Goal: Information Seeking & Learning: Find specific fact

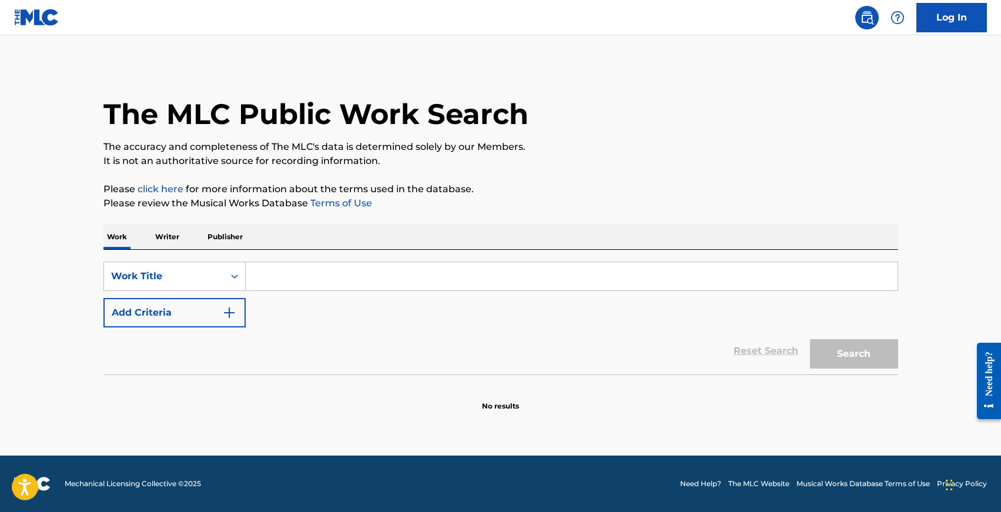
click at [262, 279] on input "Search Form" at bounding box center [572, 276] width 652 height 28
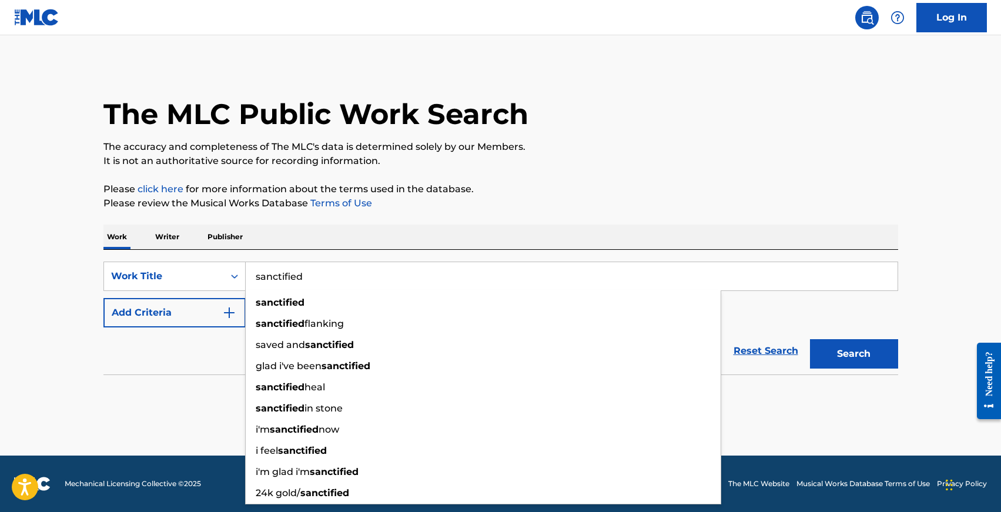
type input "sanctified"
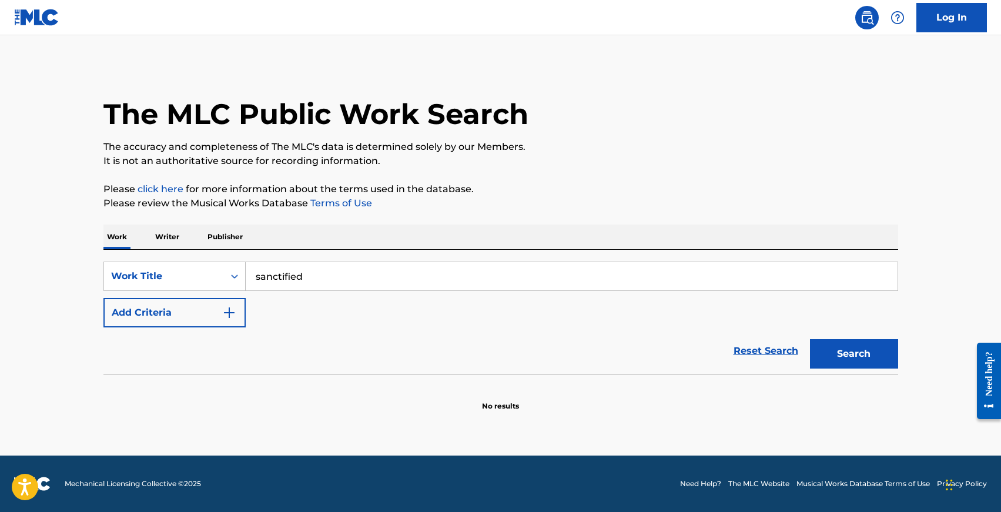
click at [162, 309] on button "Add Criteria" at bounding box center [174, 312] width 142 height 29
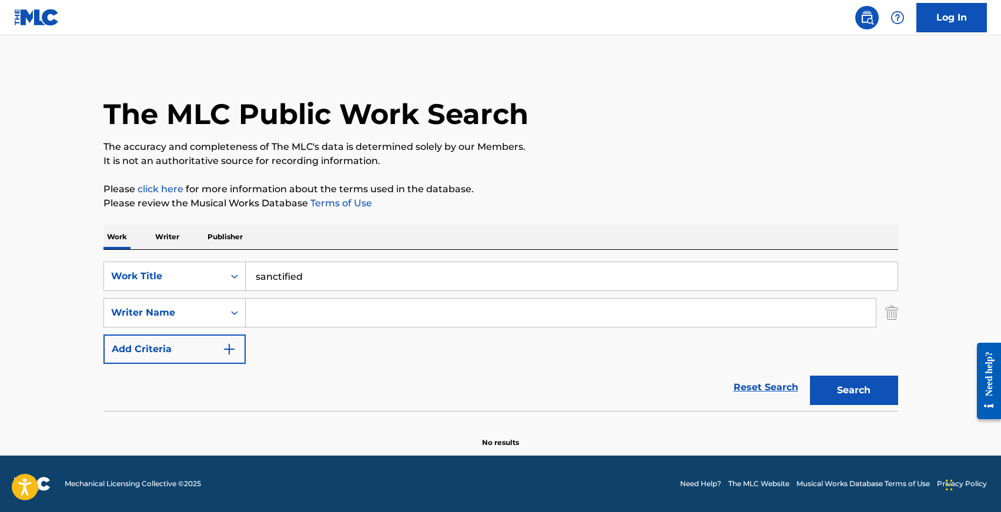
click at [277, 309] on input "Search Form" at bounding box center [561, 313] width 630 height 28
type input "[PERSON_NAME]"
click at [810, 376] on button "Search" at bounding box center [854, 390] width 88 height 29
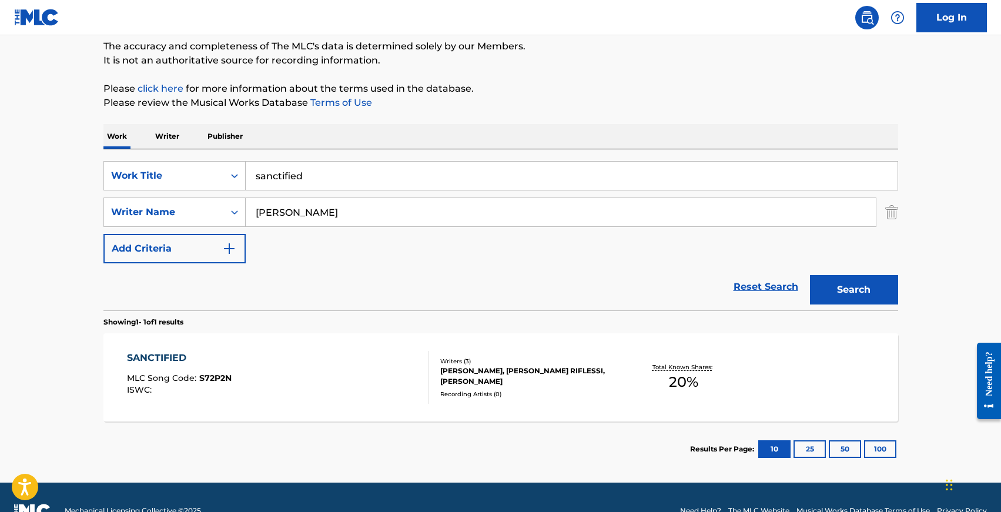
scroll to position [125, 0]
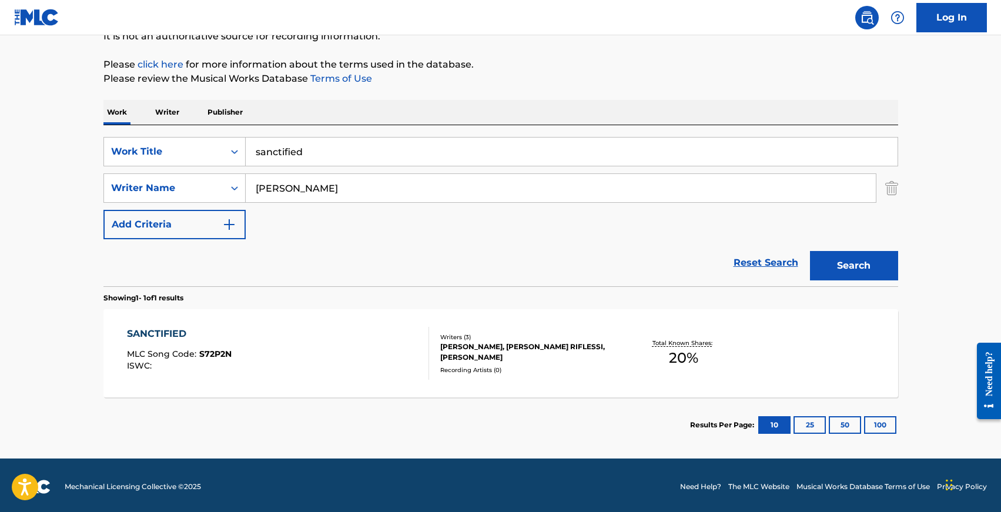
click at [169, 332] on div "SANCTIFIED" at bounding box center [179, 334] width 105 height 14
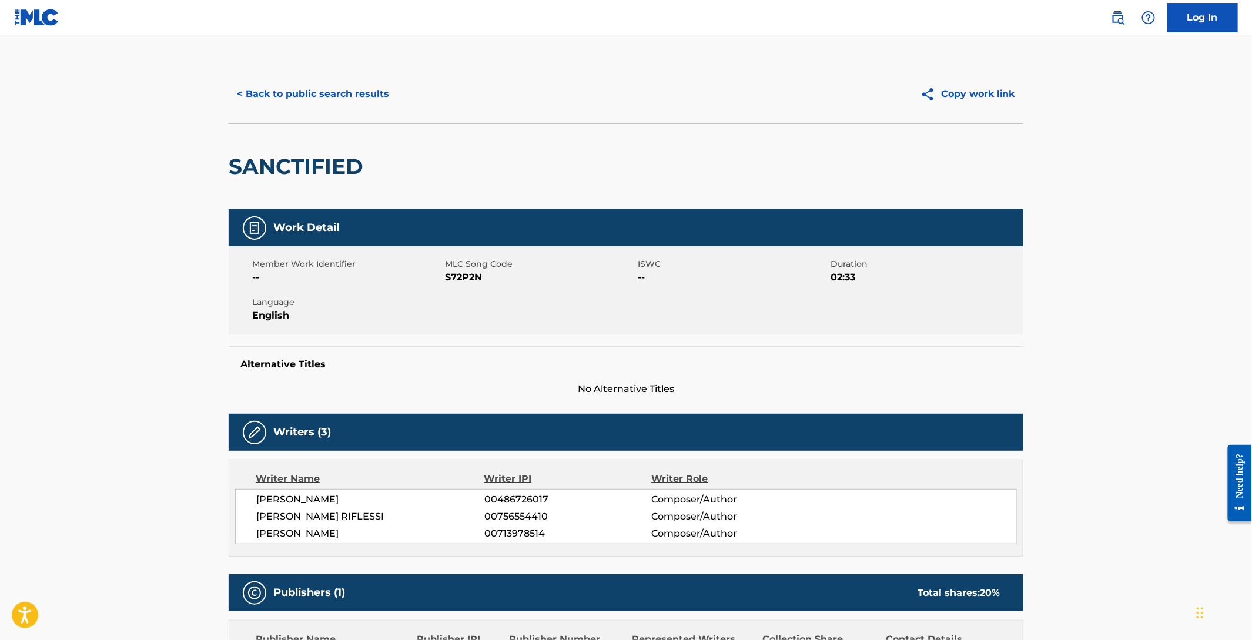
click at [274, 85] on button "< Back to public search results" at bounding box center [313, 93] width 169 height 29
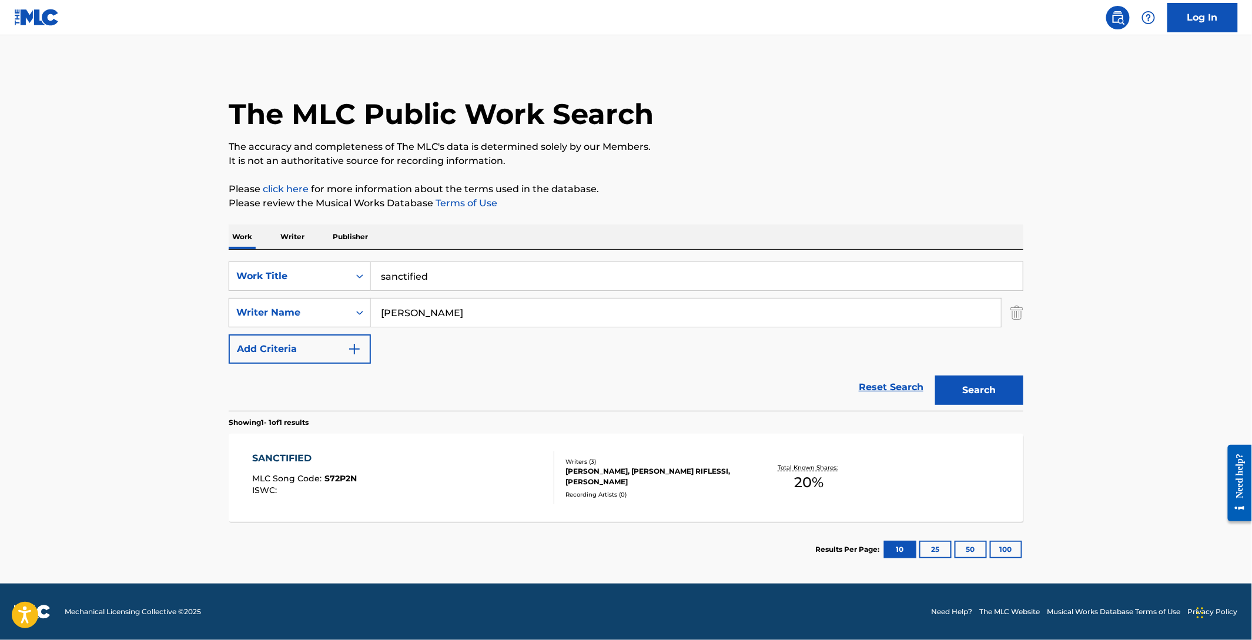
click at [419, 278] on input "sanctified" at bounding box center [697, 276] width 652 height 28
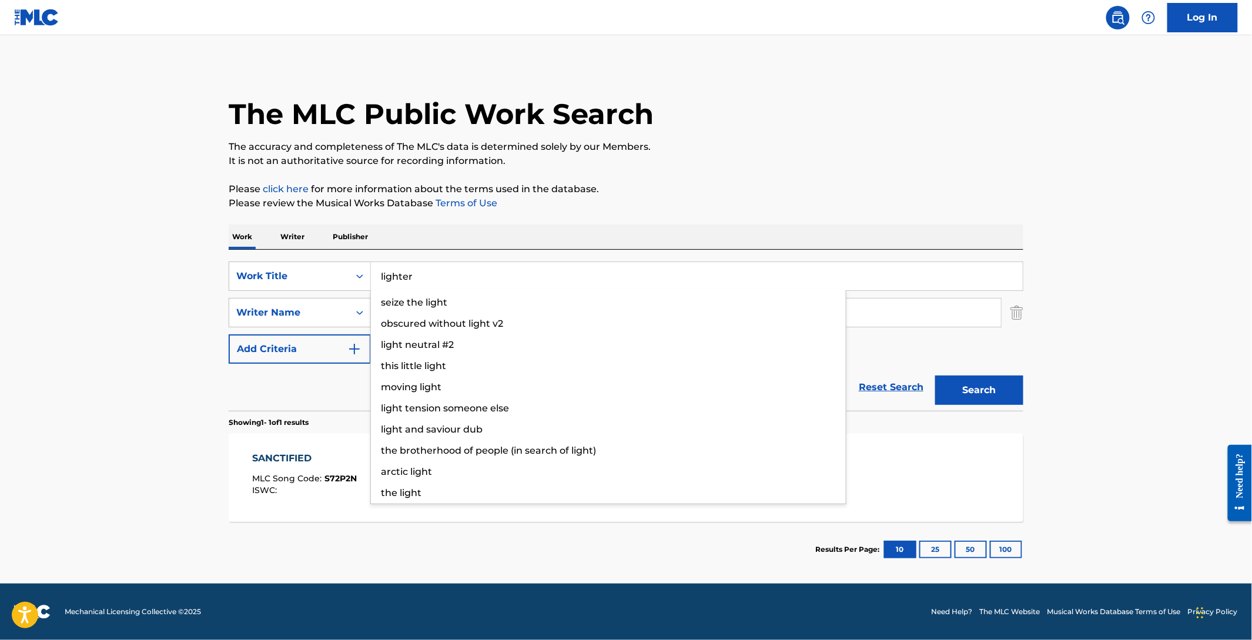
type input "lighter"
click at [936, 376] on button "Search" at bounding box center [980, 390] width 88 height 29
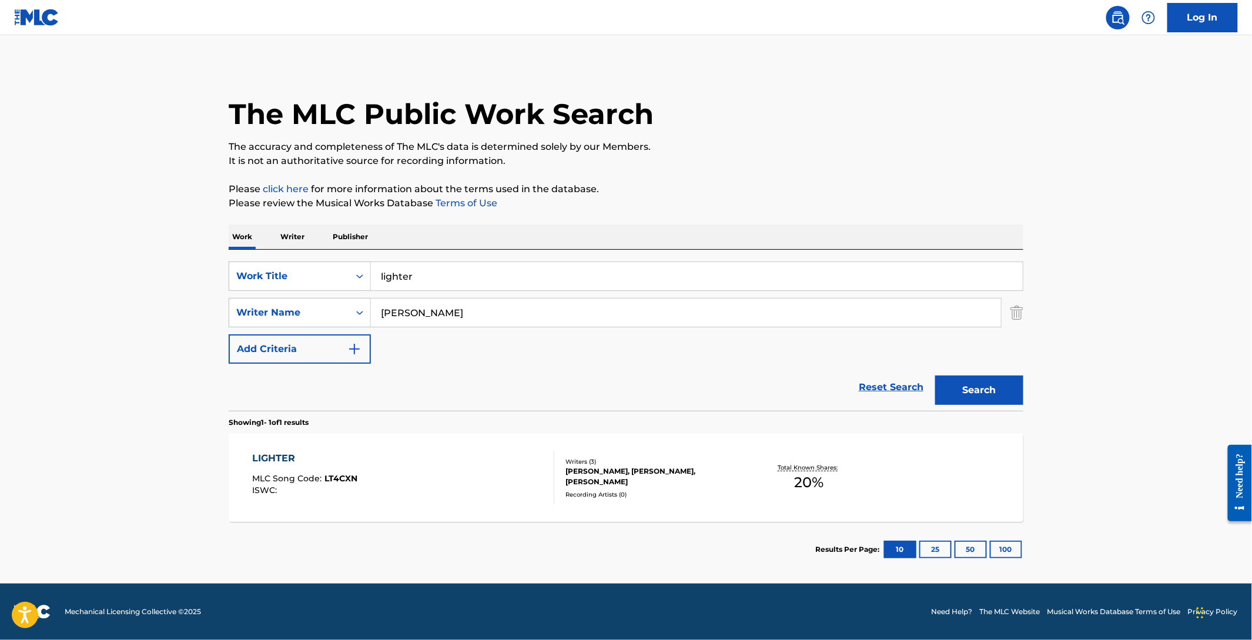
click at [273, 457] on div "LIGHTER" at bounding box center [305, 459] width 105 height 14
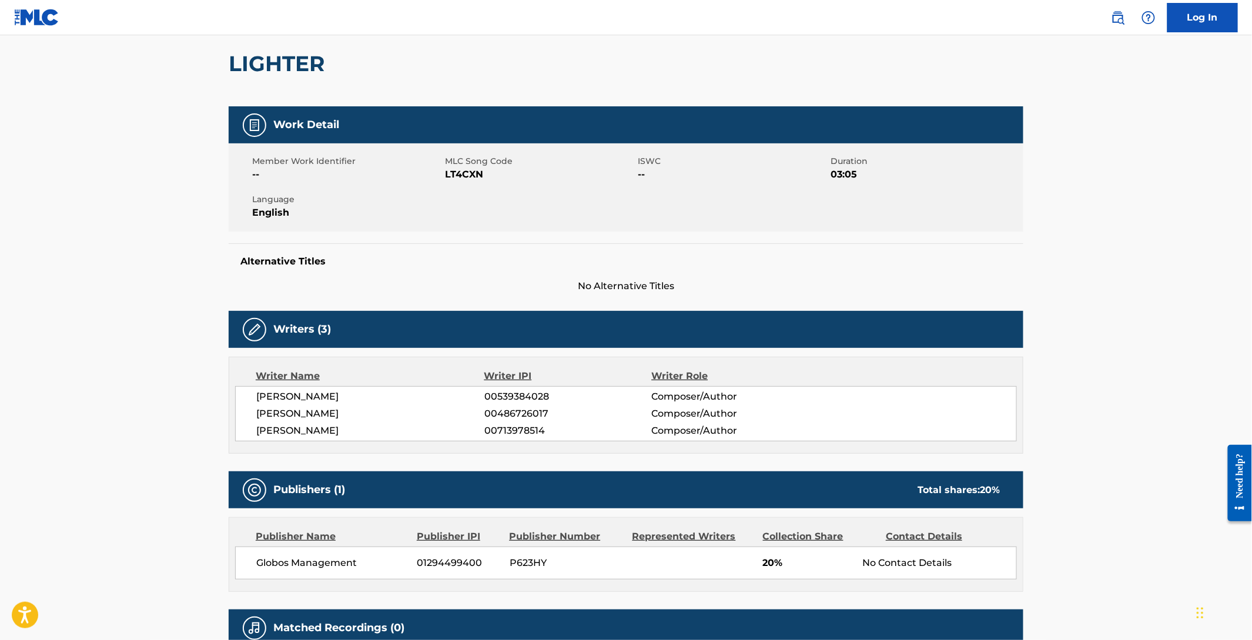
scroll to position [101, 0]
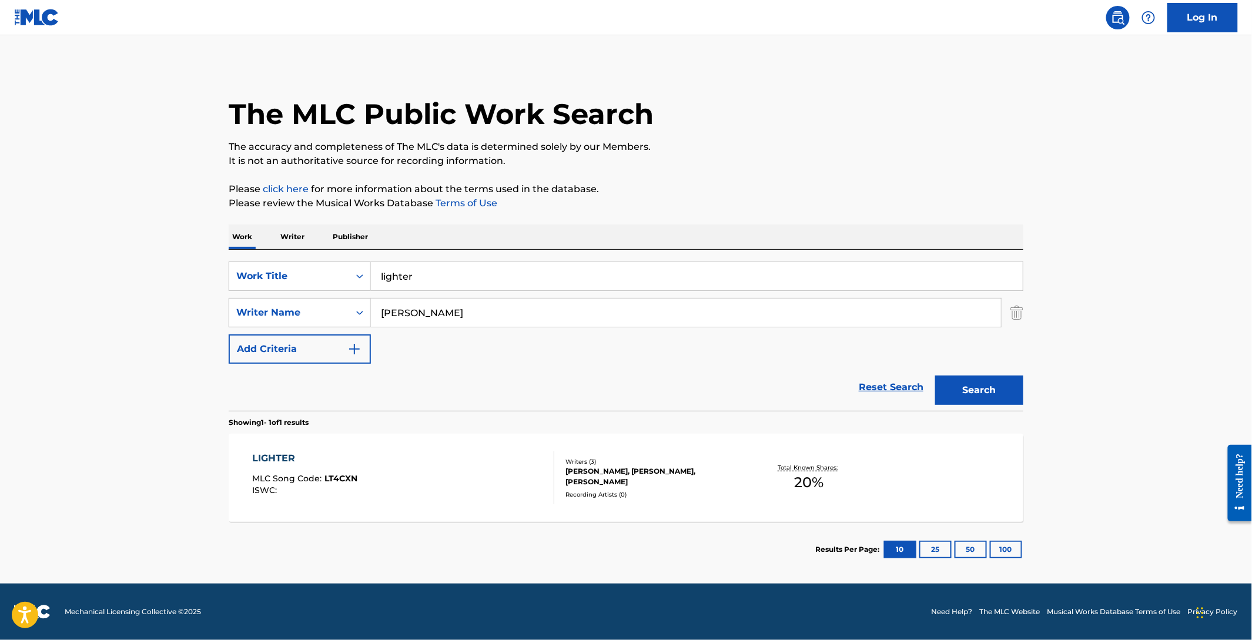
click at [422, 304] on input "[PERSON_NAME]" at bounding box center [686, 313] width 630 height 28
click at [408, 282] on input "lighter" at bounding box center [697, 276] width 652 height 28
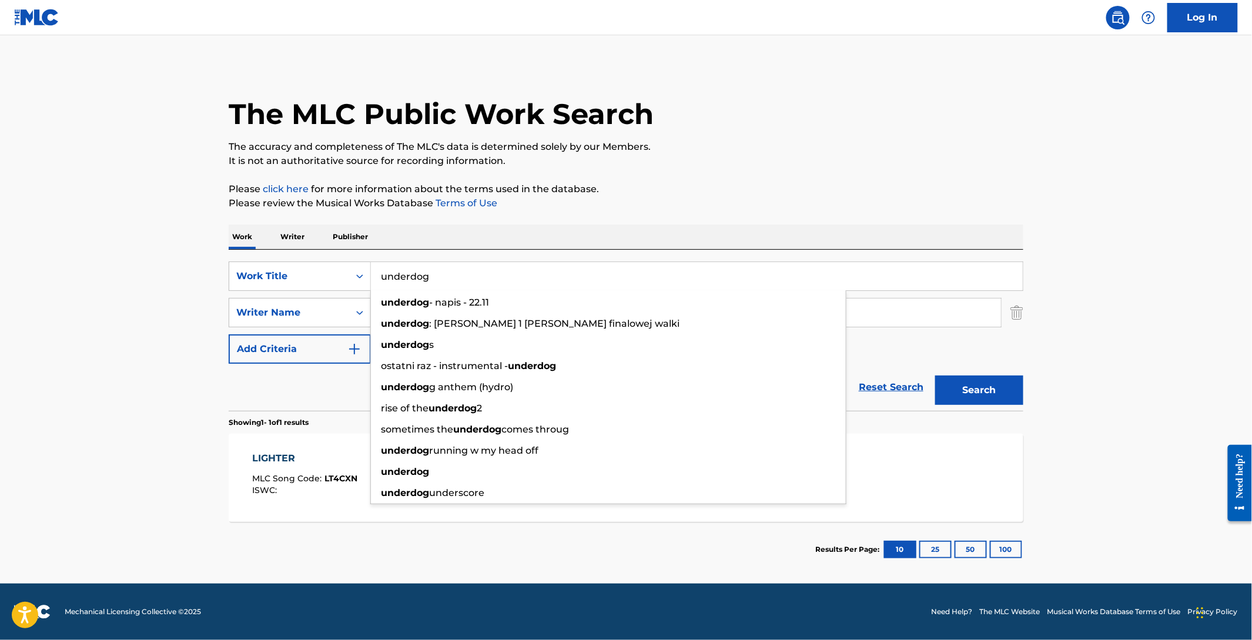
type input "underdog"
click at [936, 376] on button "Search" at bounding box center [980, 390] width 88 height 29
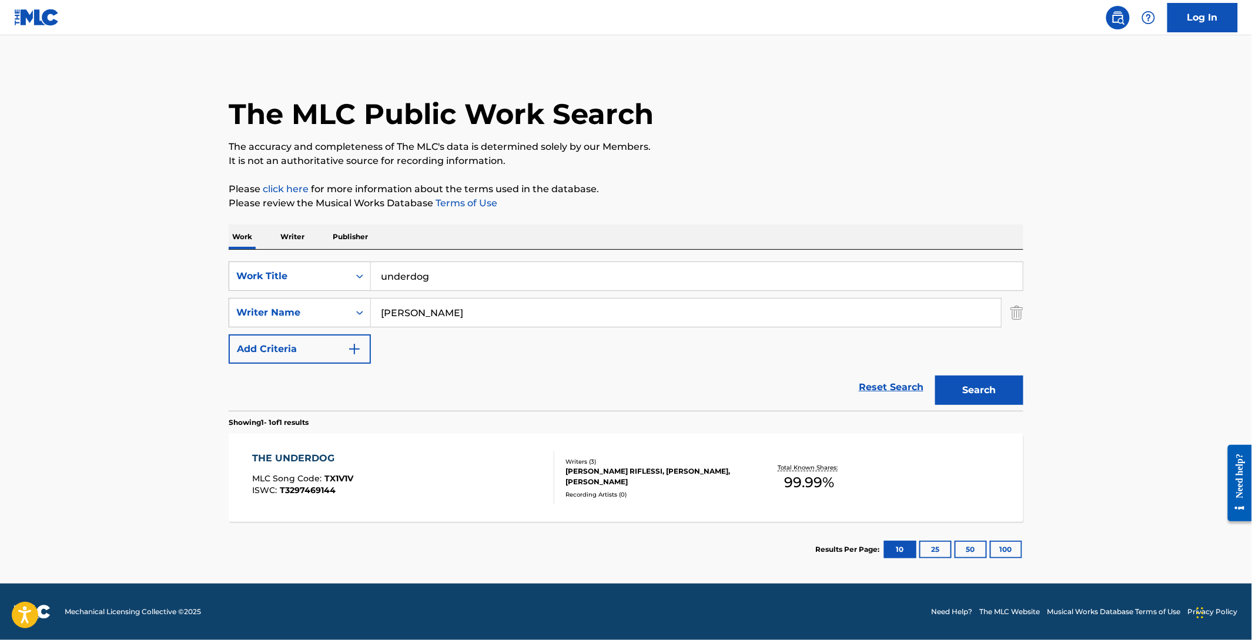
click at [289, 456] on div "THE UNDERDOG" at bounding box center [303, 459] width 101 height 14
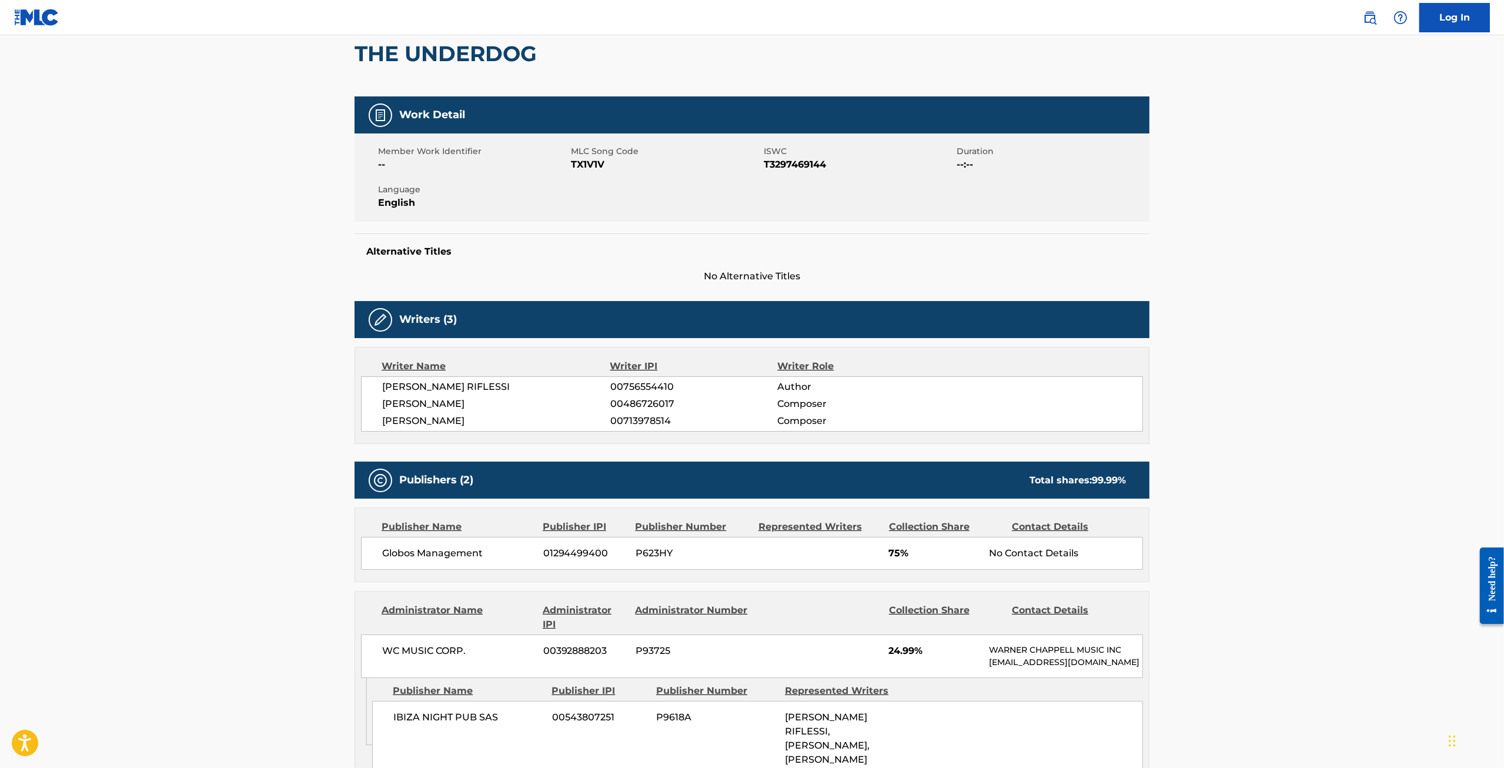
scroll to position [111, 0]
